Goal: Find specific page/section: Find specific page/section

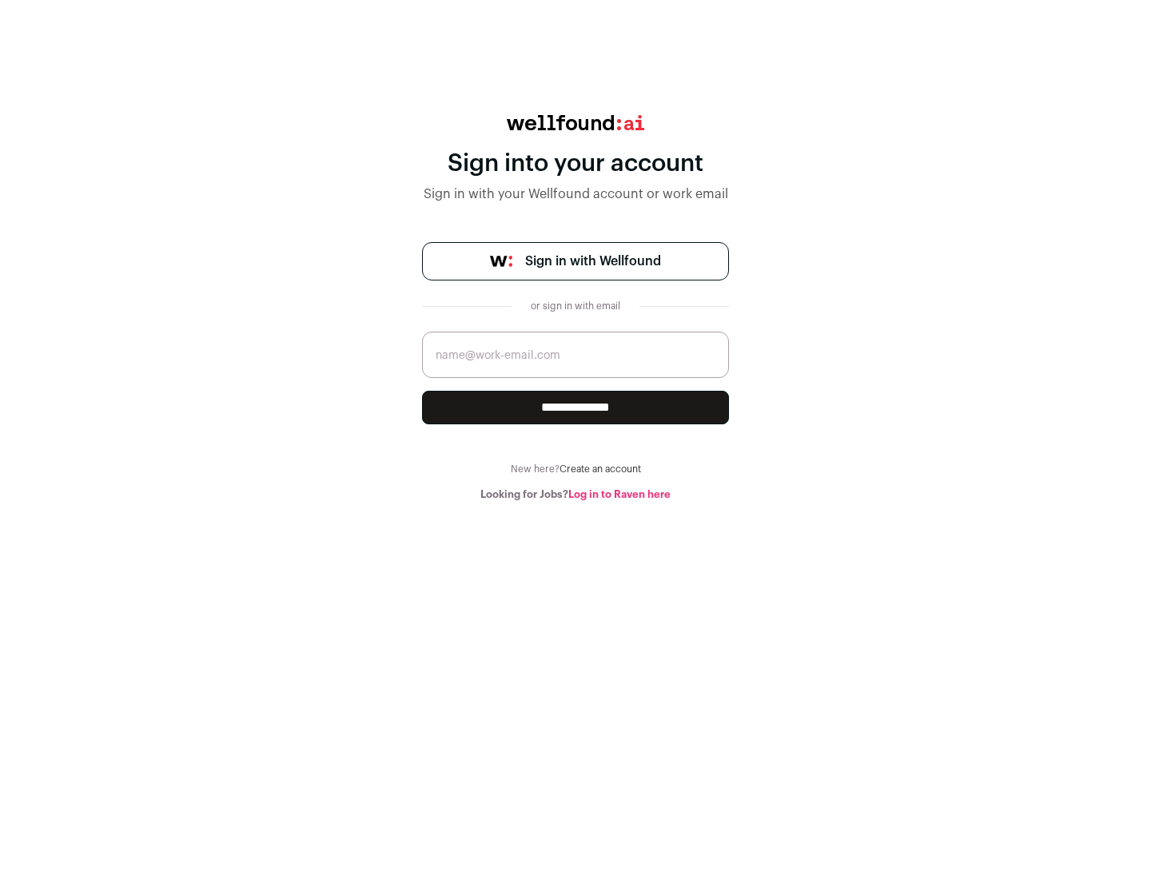
click at [592, 261] on span "Sign in with Wellfound" at bounding box center [593, 261] width 136 height 19
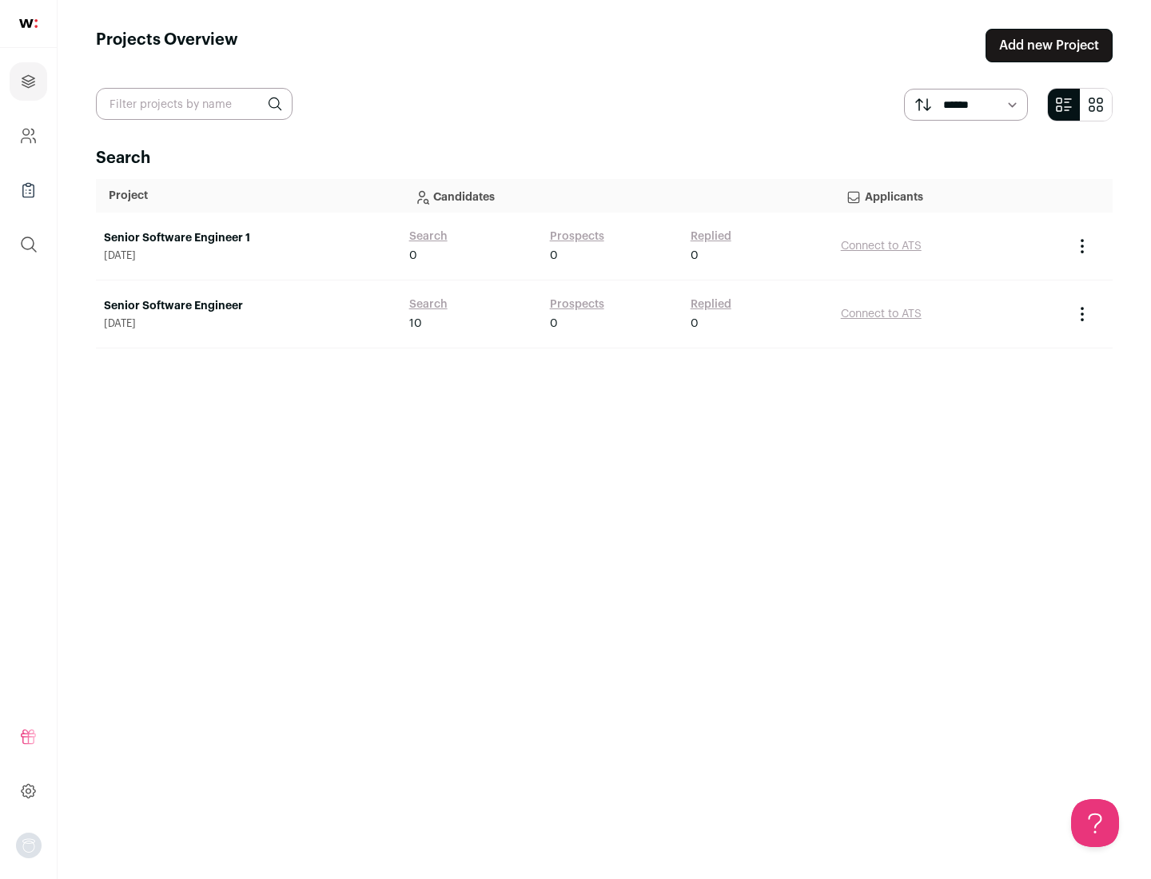
click at [248, 306] on link "Senior Software Engineer" at bounding box center [248, 306] width 289 height 16
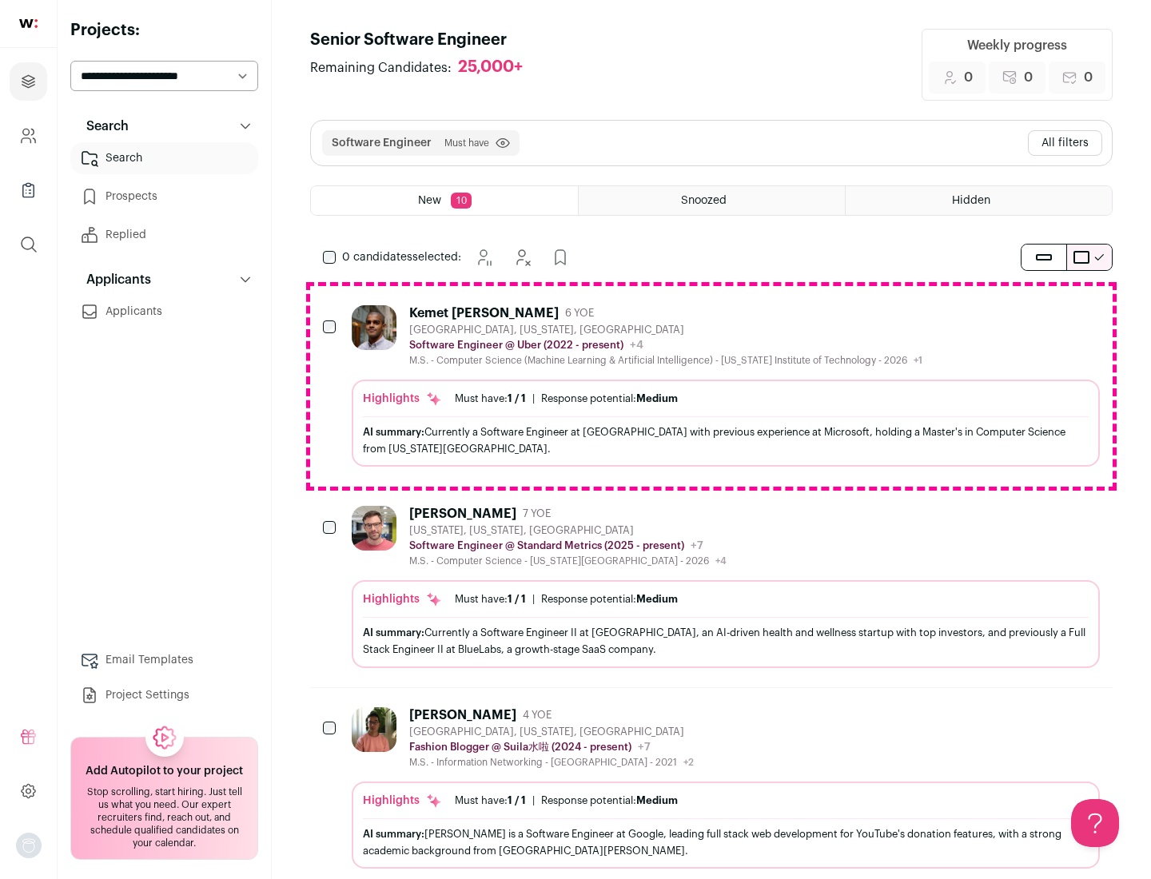
click at [711, 386] on div "Highlights Must have: 1 / 1 How many must haves have been fulfilled? | Response…" at bounding box center [726, 423] width 748 height 87
